Goal: Task Accomplishment & Management: Complete application form

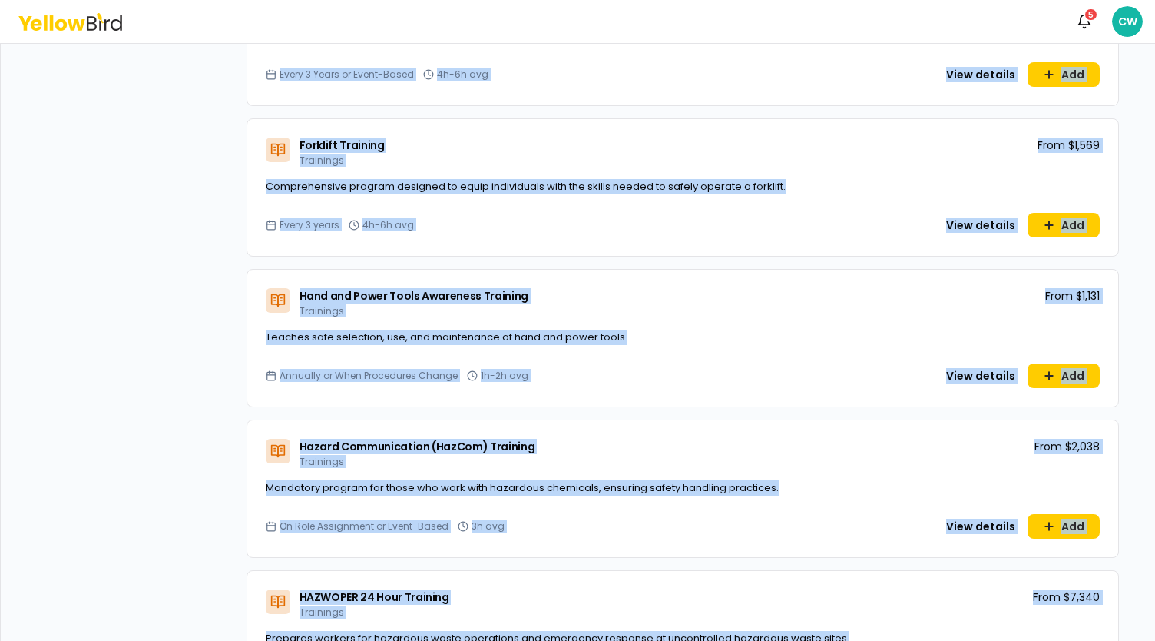
scroll to position [3183, 0]
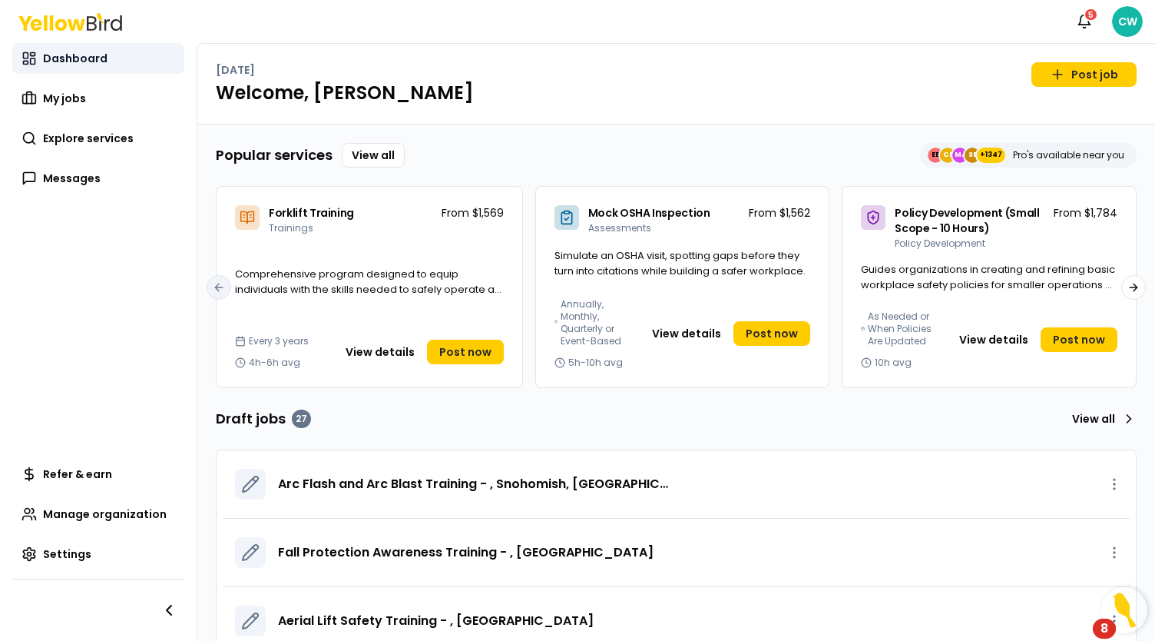
click at [78, 56] on span "Dashboard" at bounding box center [75, 58] width 65 height 15
click at [117, 102] on link "My jobs" at bounding box center [98, 98] width 172 height 31
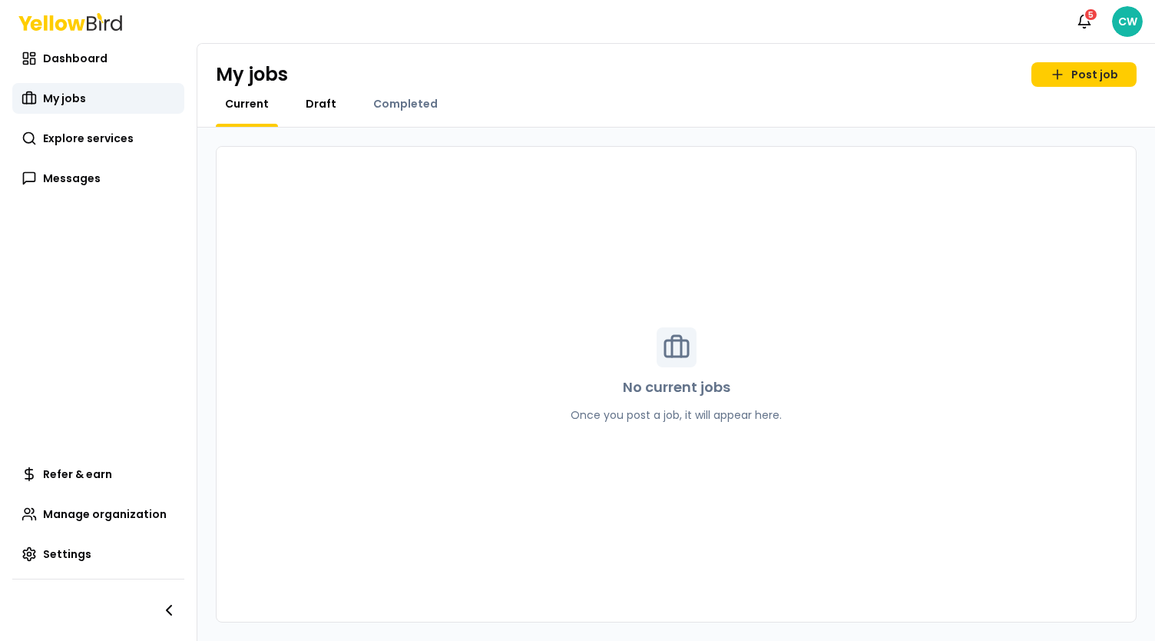
click at [321, 101] on span "Draft" at bounding box center [321, 103] width 31 height 15
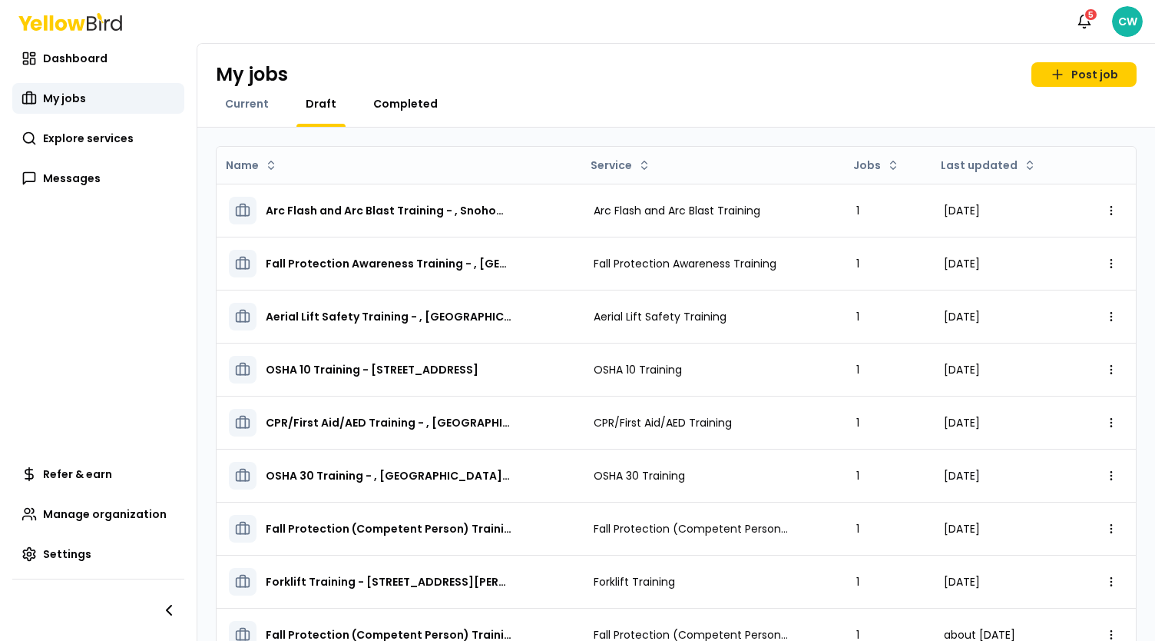
drag, startPoint x: 421, startPoint y: 92, endPoint x: 426, endPoint y: 101, distance: 10.3
click at [421, 92] on div "My jobs Post job Current Draft Completed" at bounding box center [676, 86] width 958 height 84
click at [427, 107] on span "Completed" at bounding box center [405, 103] width 65 height 15
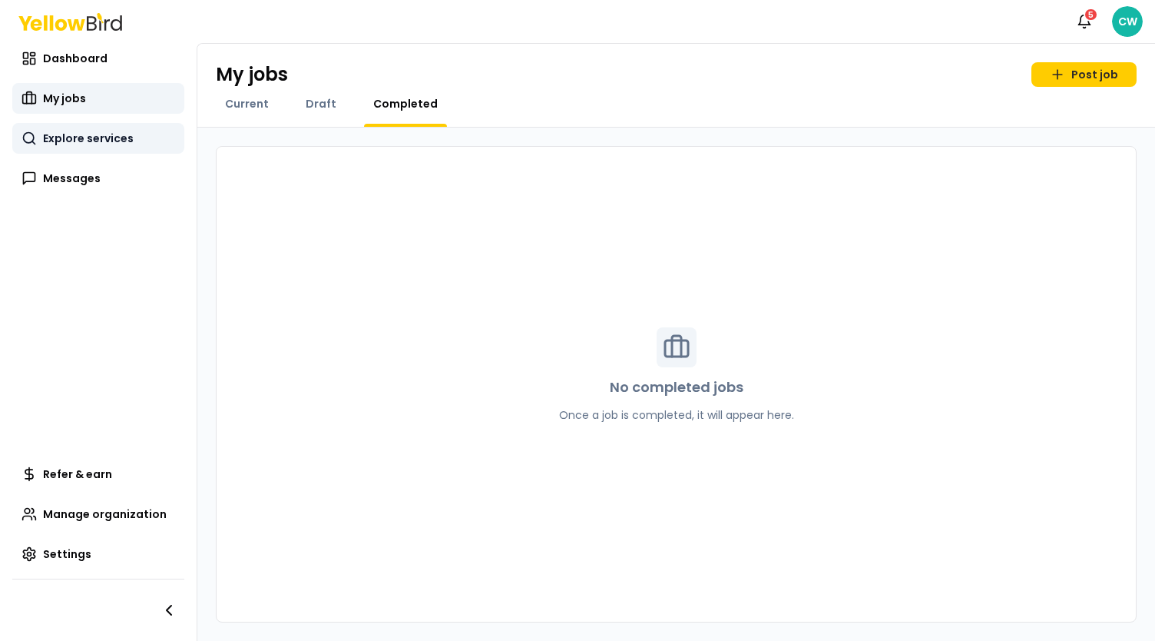
click at [108, 131] on span "Explore services" at bounding box center [88, 138] width 91 height 15
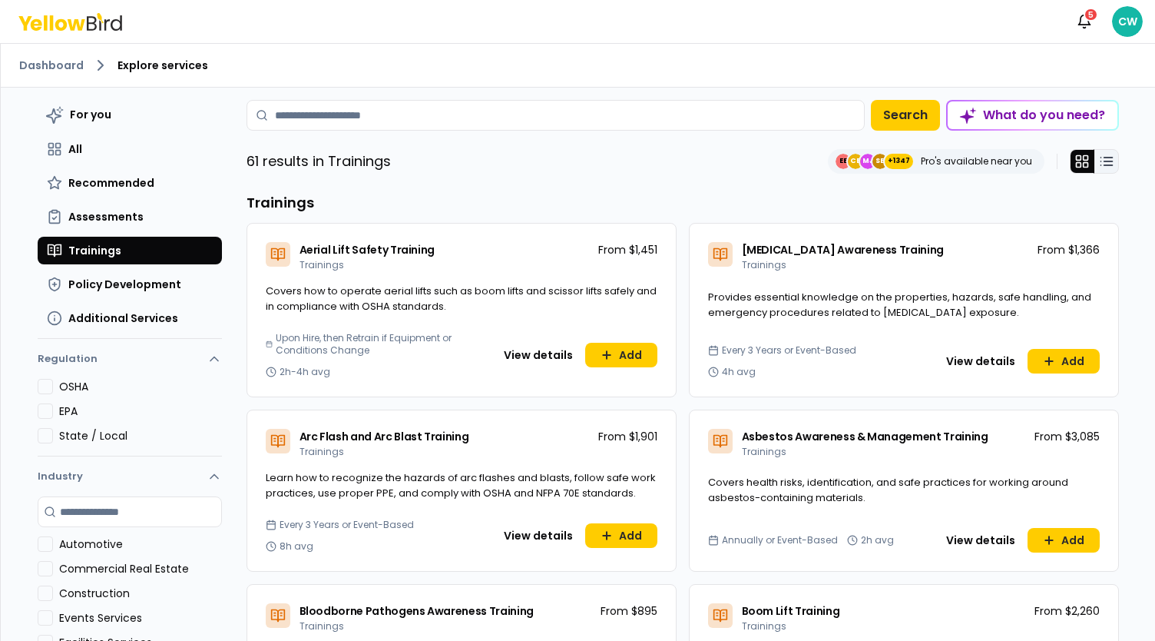
click at [1104, 156] on icon at bounding box center [1106, 161] width 15 height 15
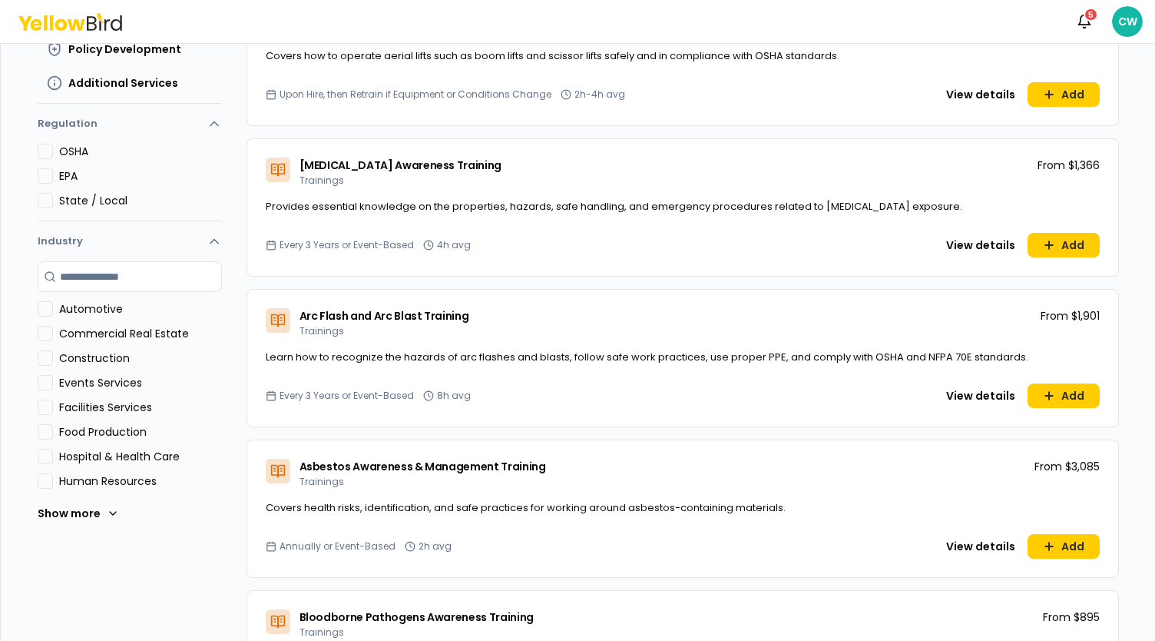
scroll to position [230, 0]
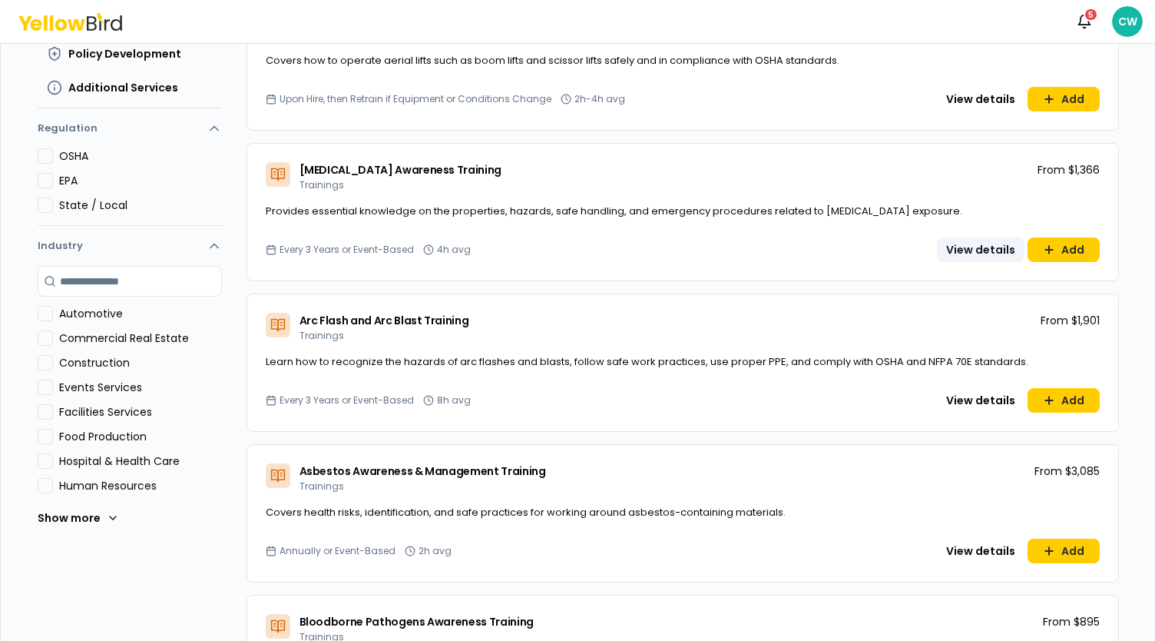
click at [982, 247] on button "View details" at bounding box center [981, 249] width 88 height 25
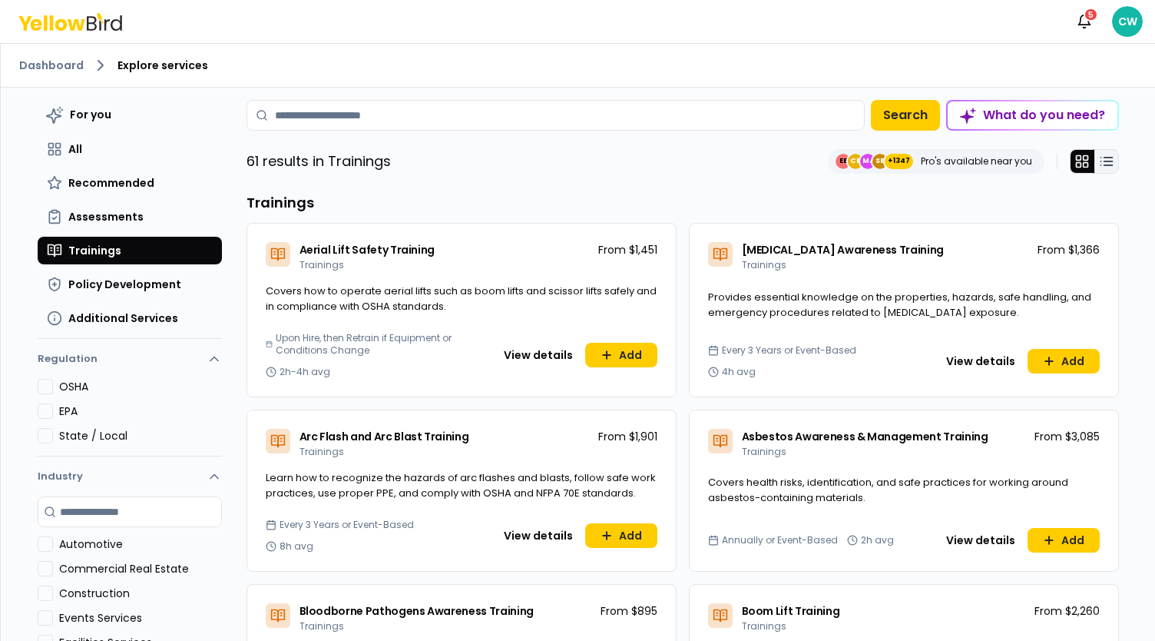
click at [1102, 164] on icon at bounding box center [1106, 161] width 15 height 15
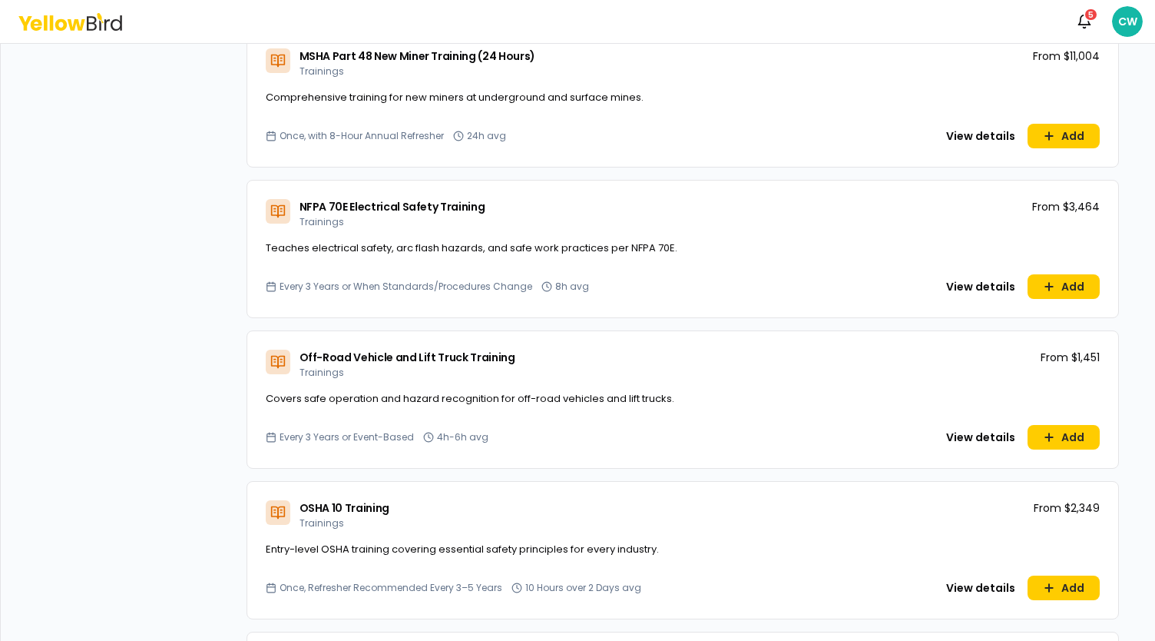
scroll to position [5992, 0]
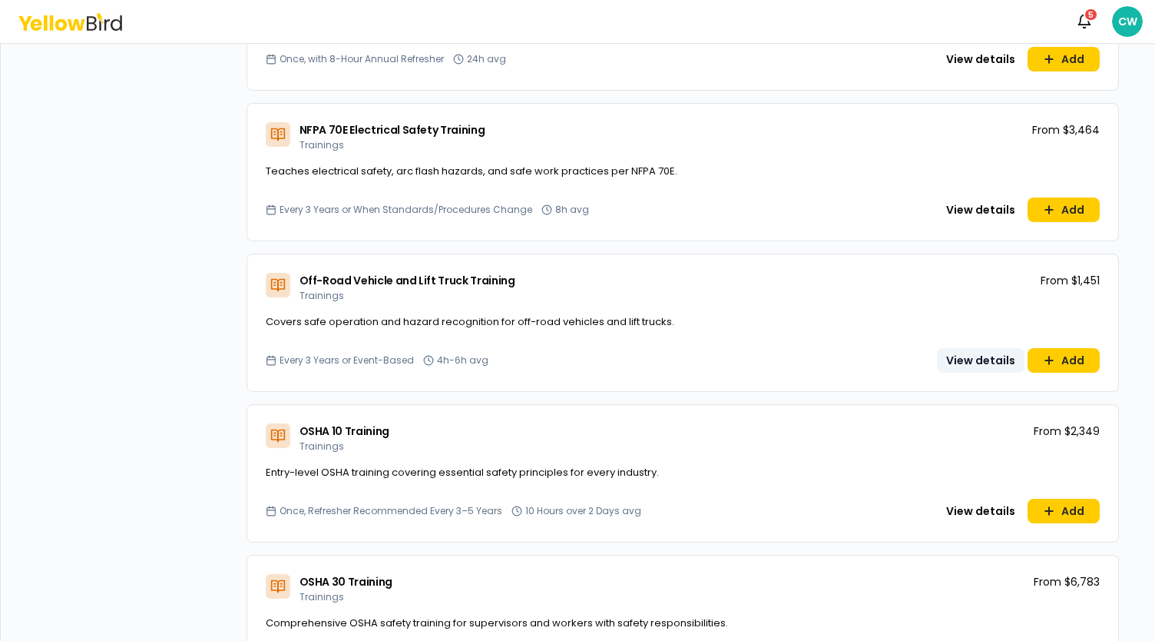
click at [956, 364] on button "View details" at bounding box center [981, 360] width 88 height 25
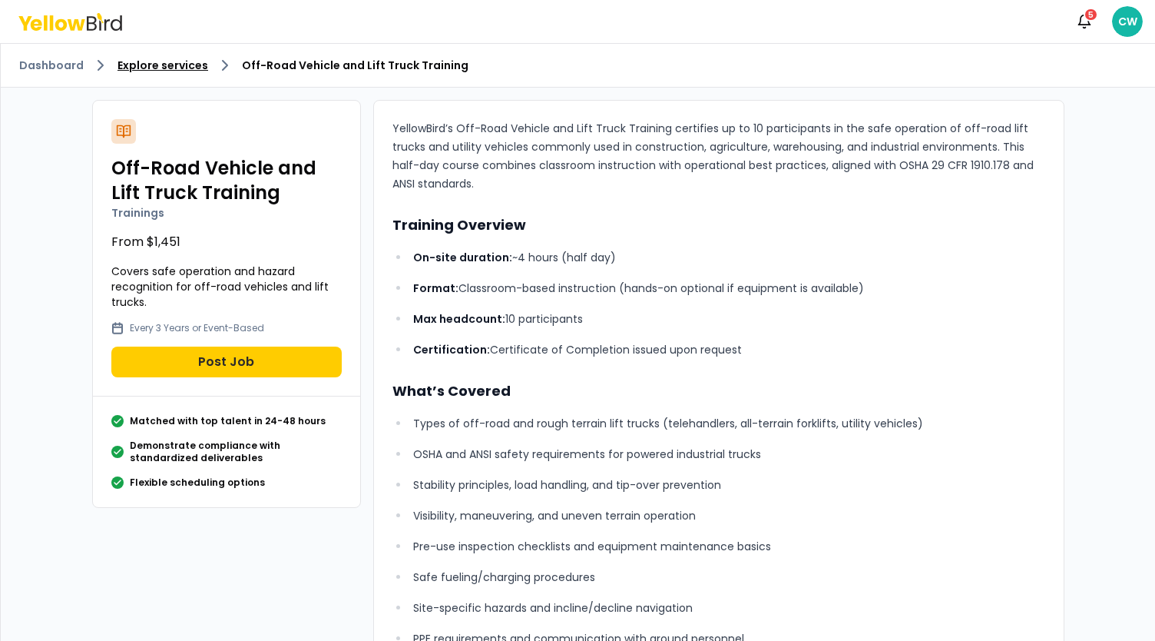
click at [175, 66] on link "Explore services" at bounding box center [163, 65] width 91 height 15
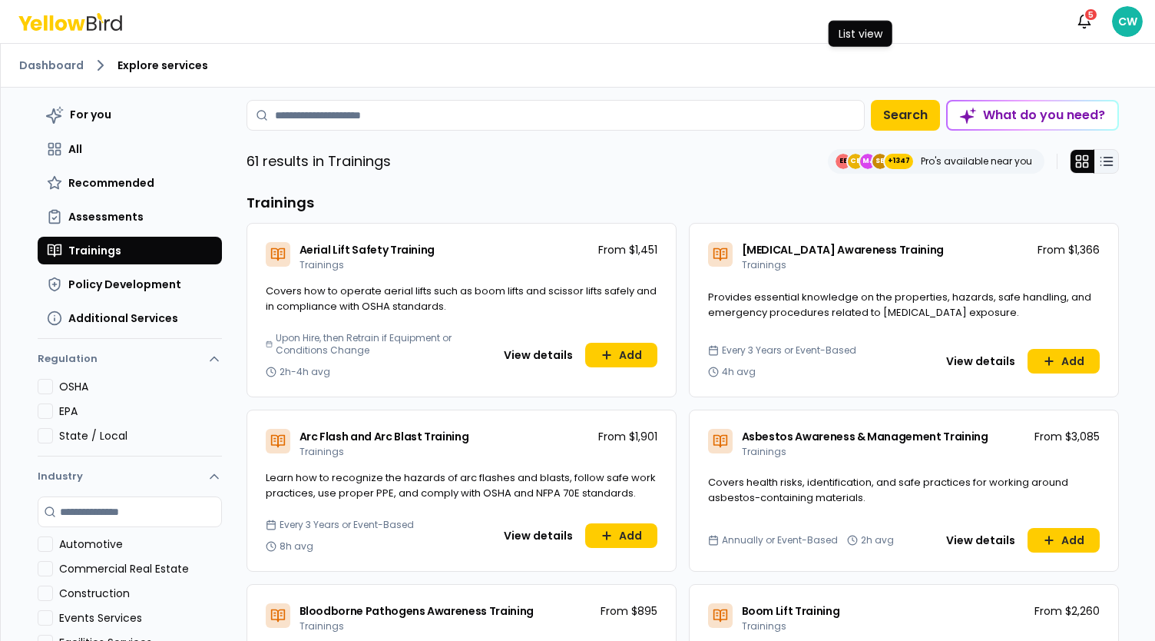
click at [1095, 157] on button at bounding box center [1107, 161] width 25 height 25
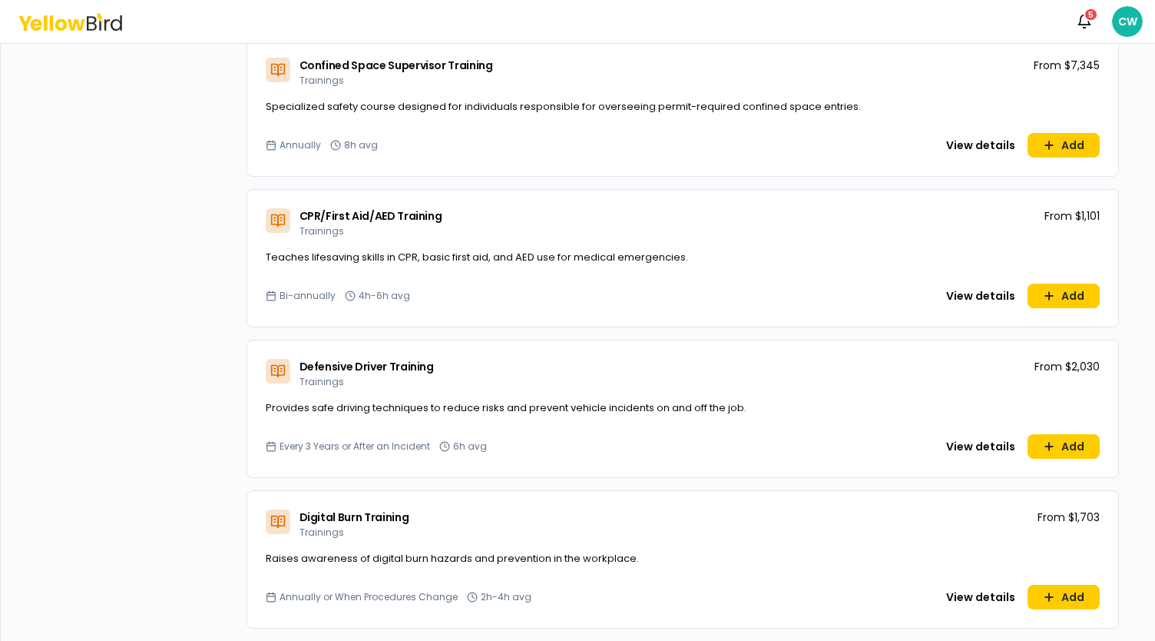
scroll to position [1767, 0]
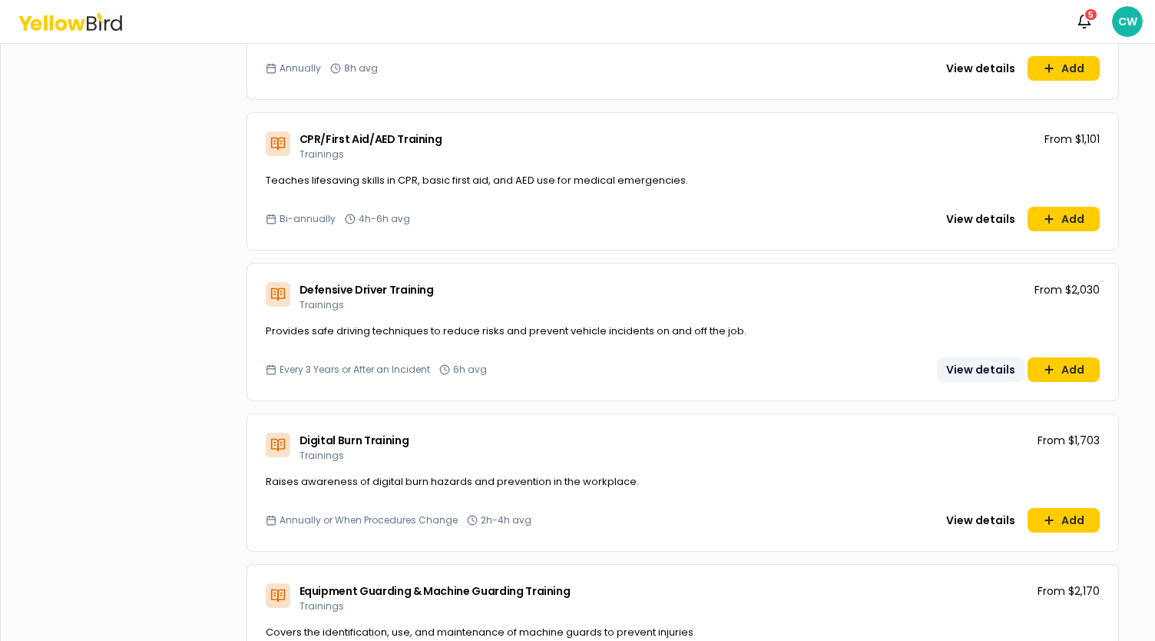
click at [986, 363] on button "View details" at bounding box center [981, 369] width 88 height 25
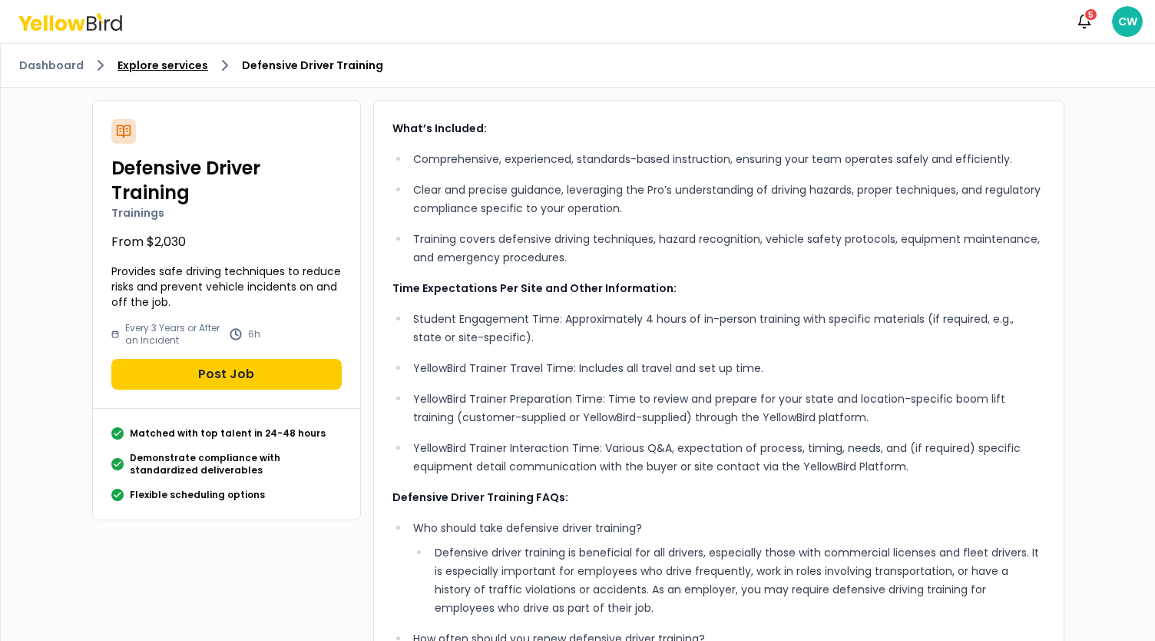
click at [169, 71] on link "Explore services" at bounding box center [163, 65] width 91 height 15
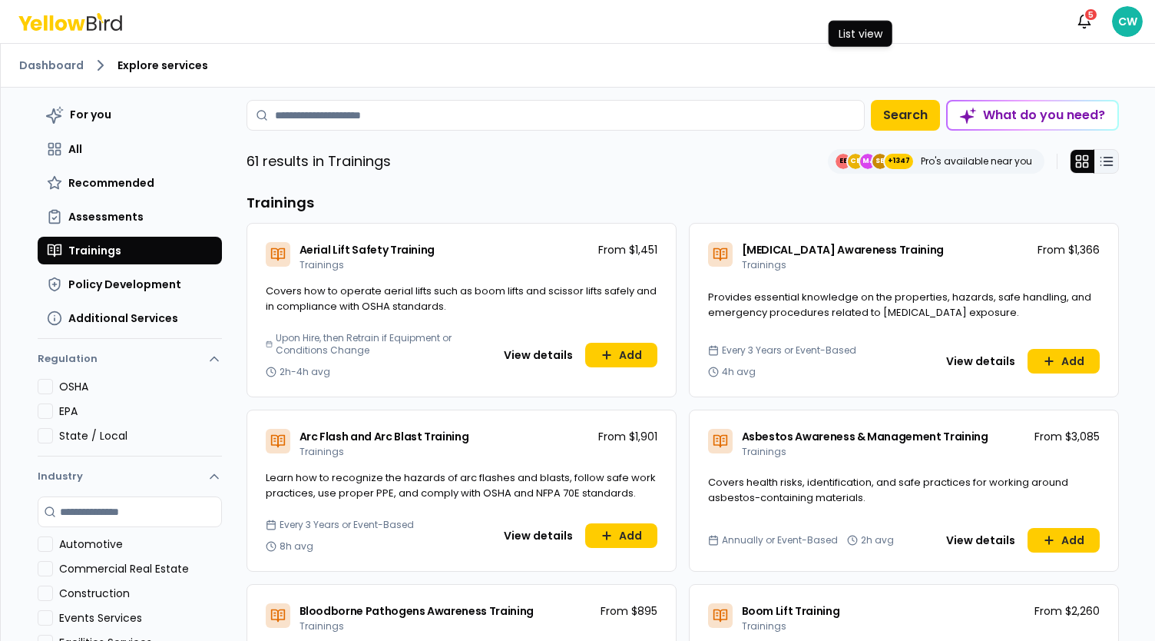
click at [1103, 164] on icon at bounding box center [1106, 161] width 15 height 15
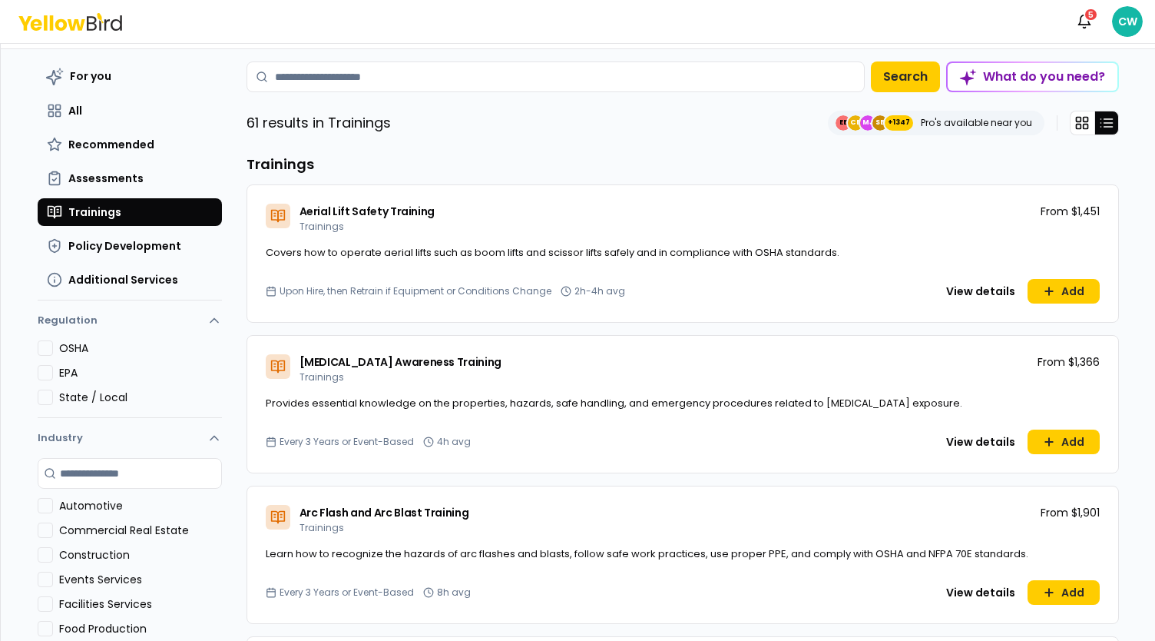
scroll to position [72, 0]
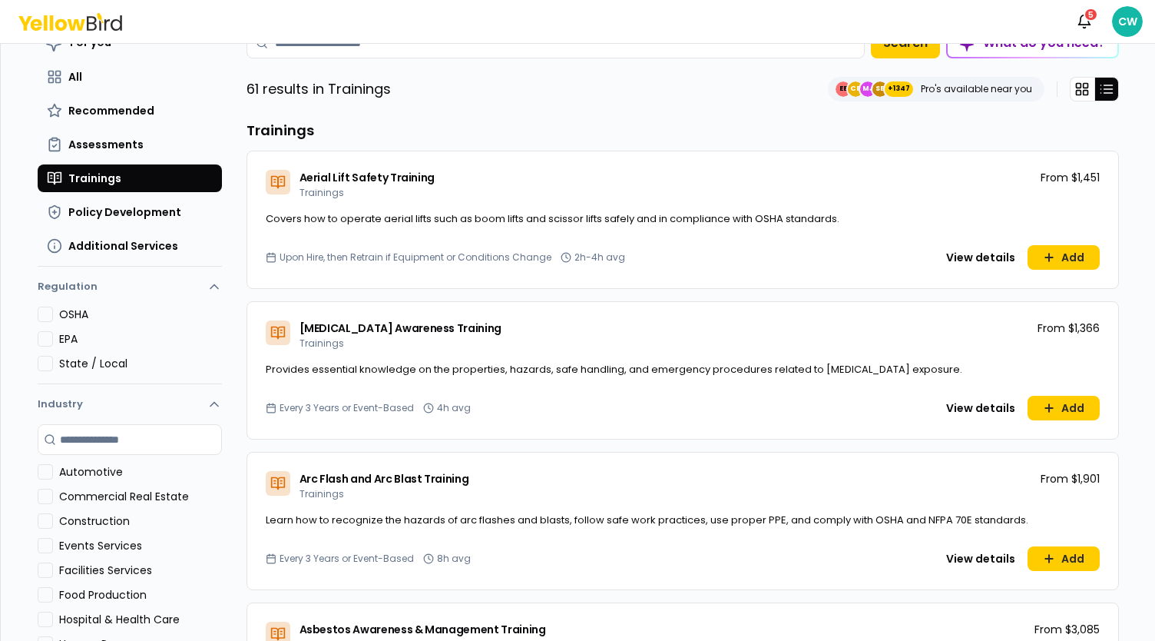
click at [937, 87] on p "Pro's available near you" at bounding box center [976, 89] width 111 height 12
click at [899, 90] on span "+1347" at bounding box center [899, 88] width 22 height 15
drag, startPoint x: 876, startPoint y: 87, endPoint x: 868, endPoint y: 88, distance: 7.8
click at [876, 87] on span "SE" at bounding box center [880, 88] width 15 height 15
click at [851, 88] on span "CE" at bounding box center [855, 88] width 15 height 15
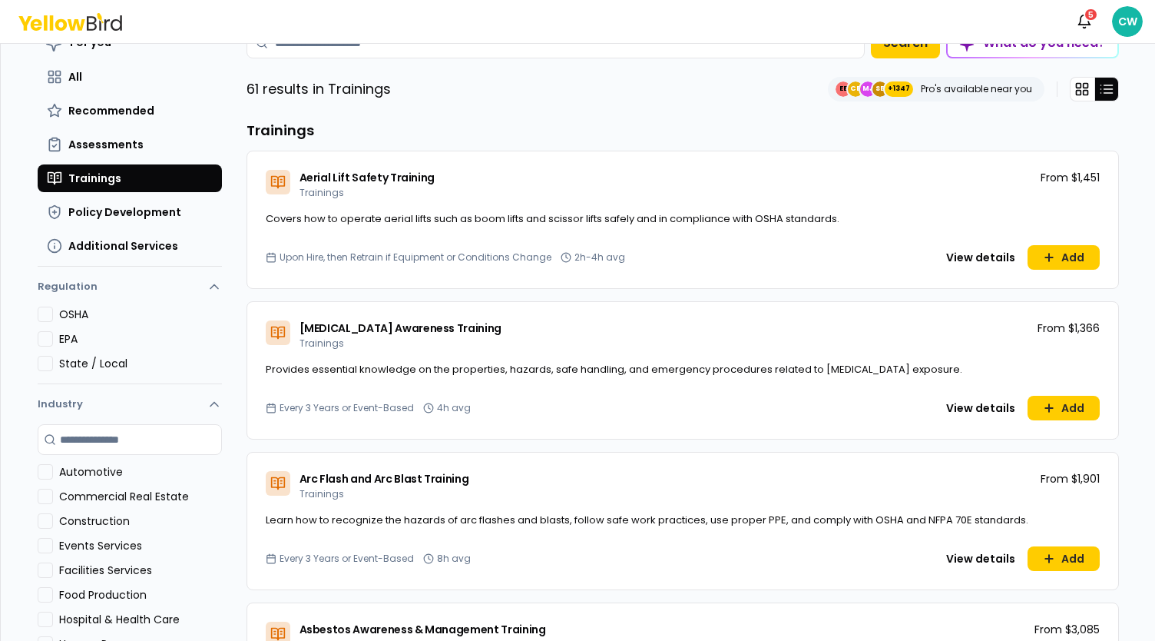
scroll to position [0, 0]
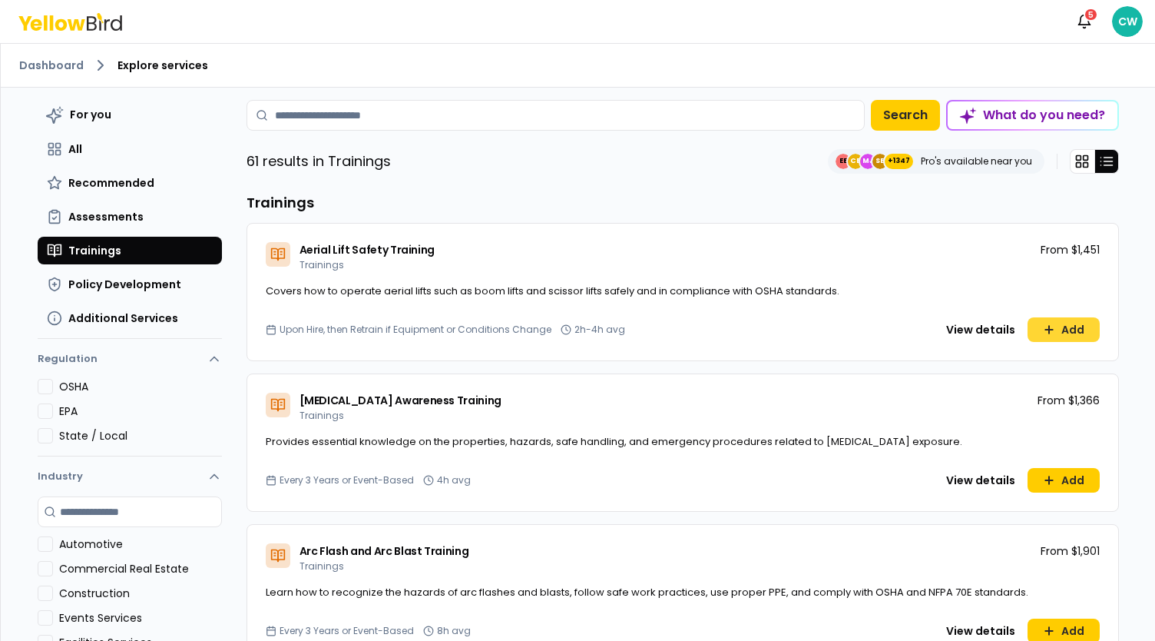
click at [1062, 325] on button "Add" at bounding box center [1064, 329] width 72 height 25
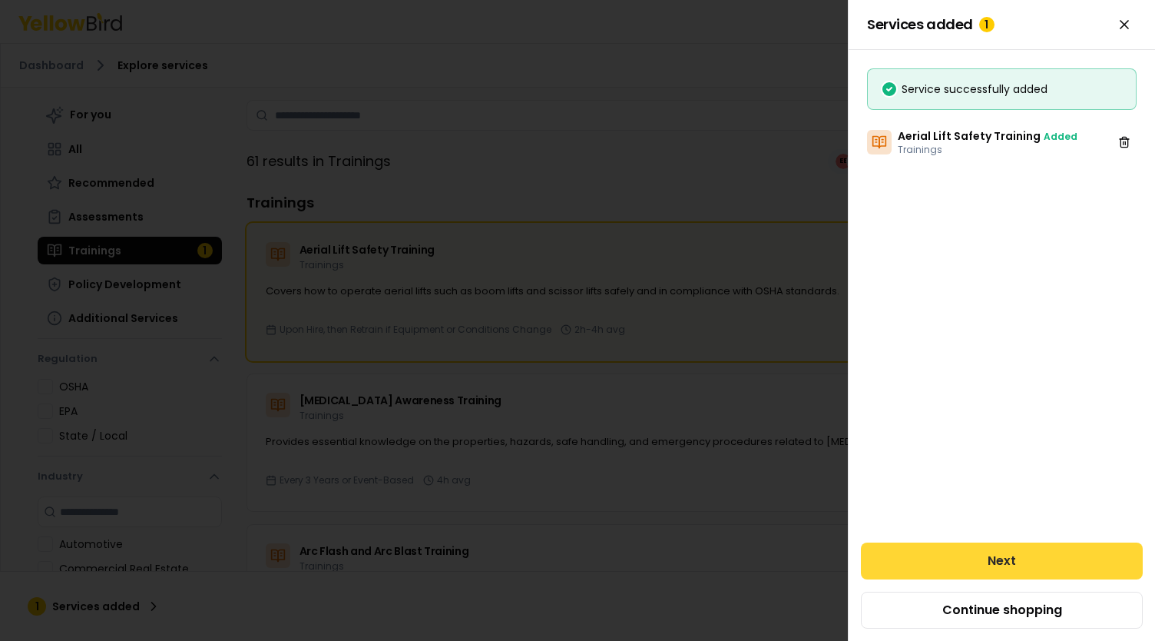
click at [990, 558] on button "Next" at bounding box center [1002, 560] width 282 height 37
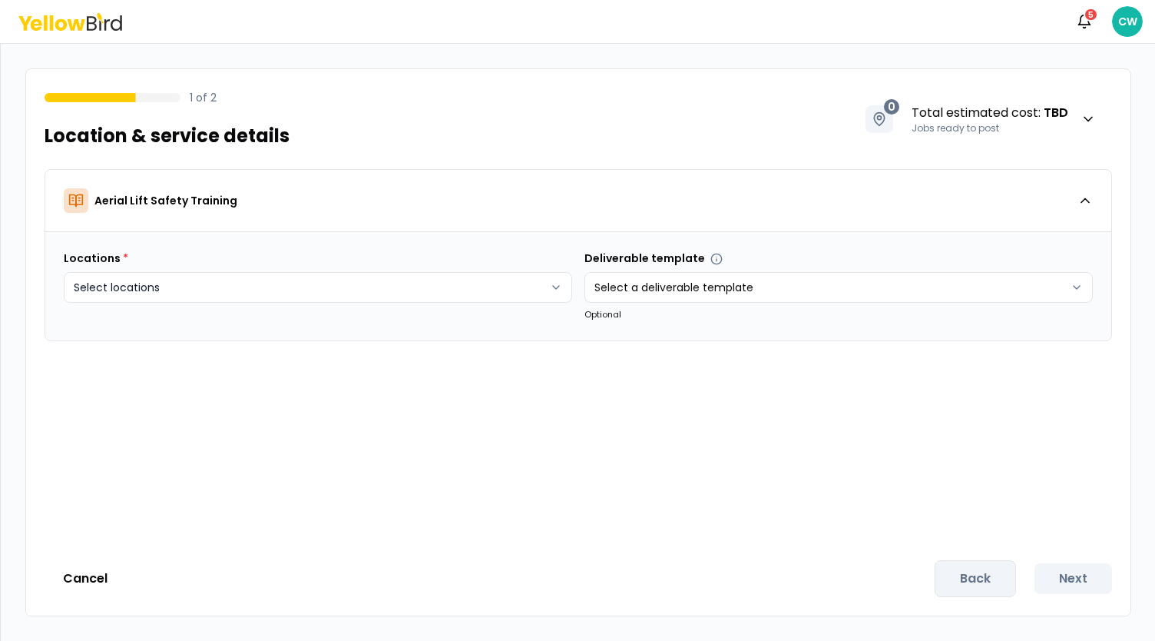
click at [187, 286] on html "Notifications 5 CW 1 of 2 Location & service details 0 Total estimated cost : T…" at bounding box center [577, 320] width 1155 height 641
click at [167, 393] on button "Create new" at bounding box center [130, 391] width 114 height 25
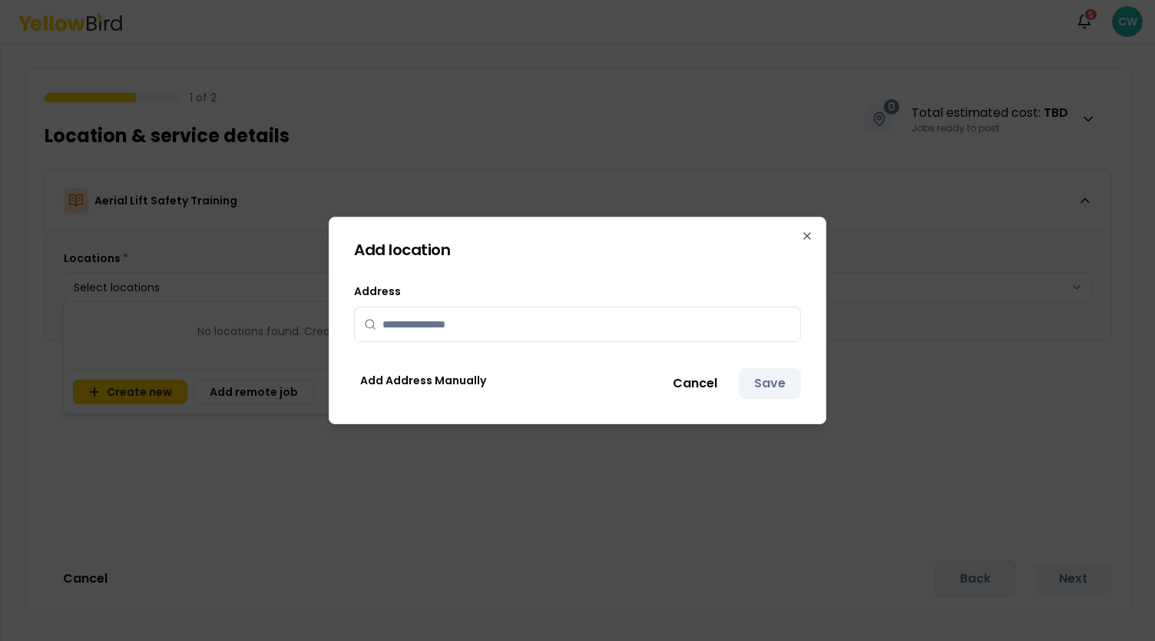
click at [500, 322] on input "text" at bounding box center [587, 324] width 409 height 34
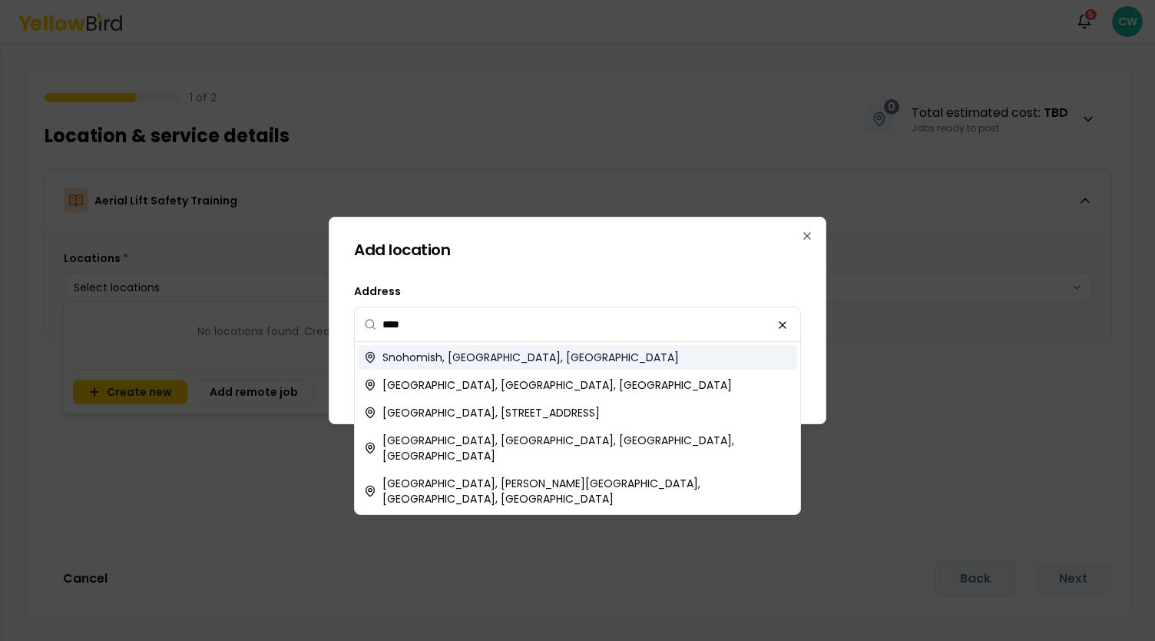
click at [476, 355] on span "Snohomish, [GEOGRAPHIC_DATA], [GEOGRAPHIC_DATA]" at bounding box center [531, 357] width 297 height 15
type input "**********"
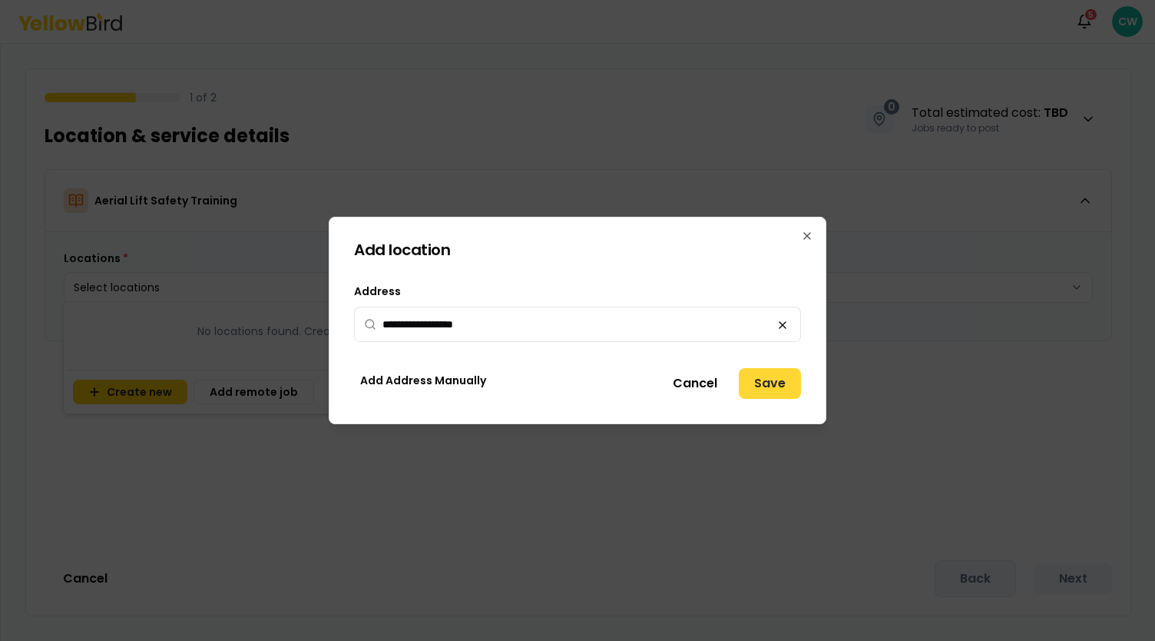
click at [769, 386] on button "Save" at bounding box center [770, 383] width 62 height 31
